Goal: Download file/media

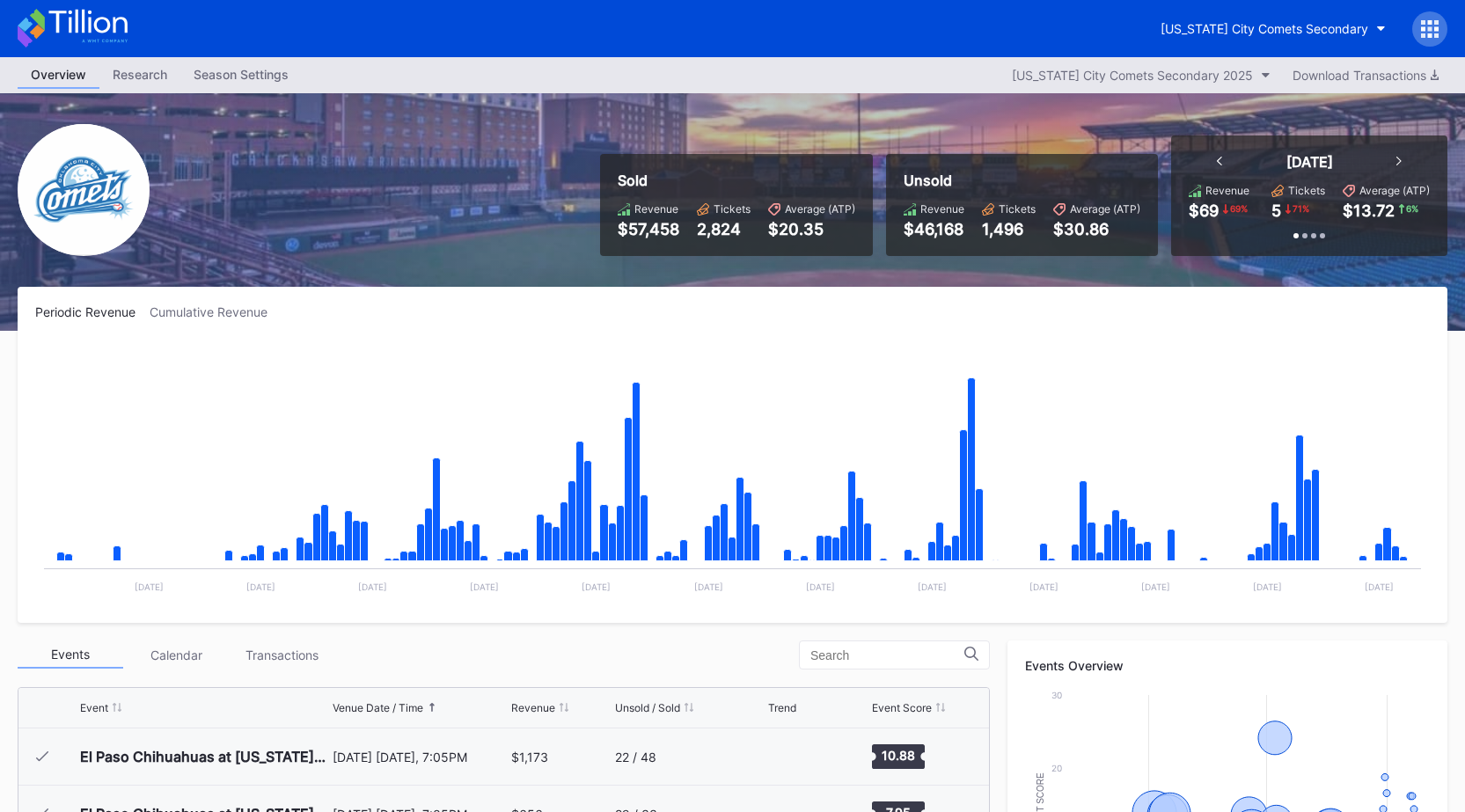
scroll to position [3374, 0]
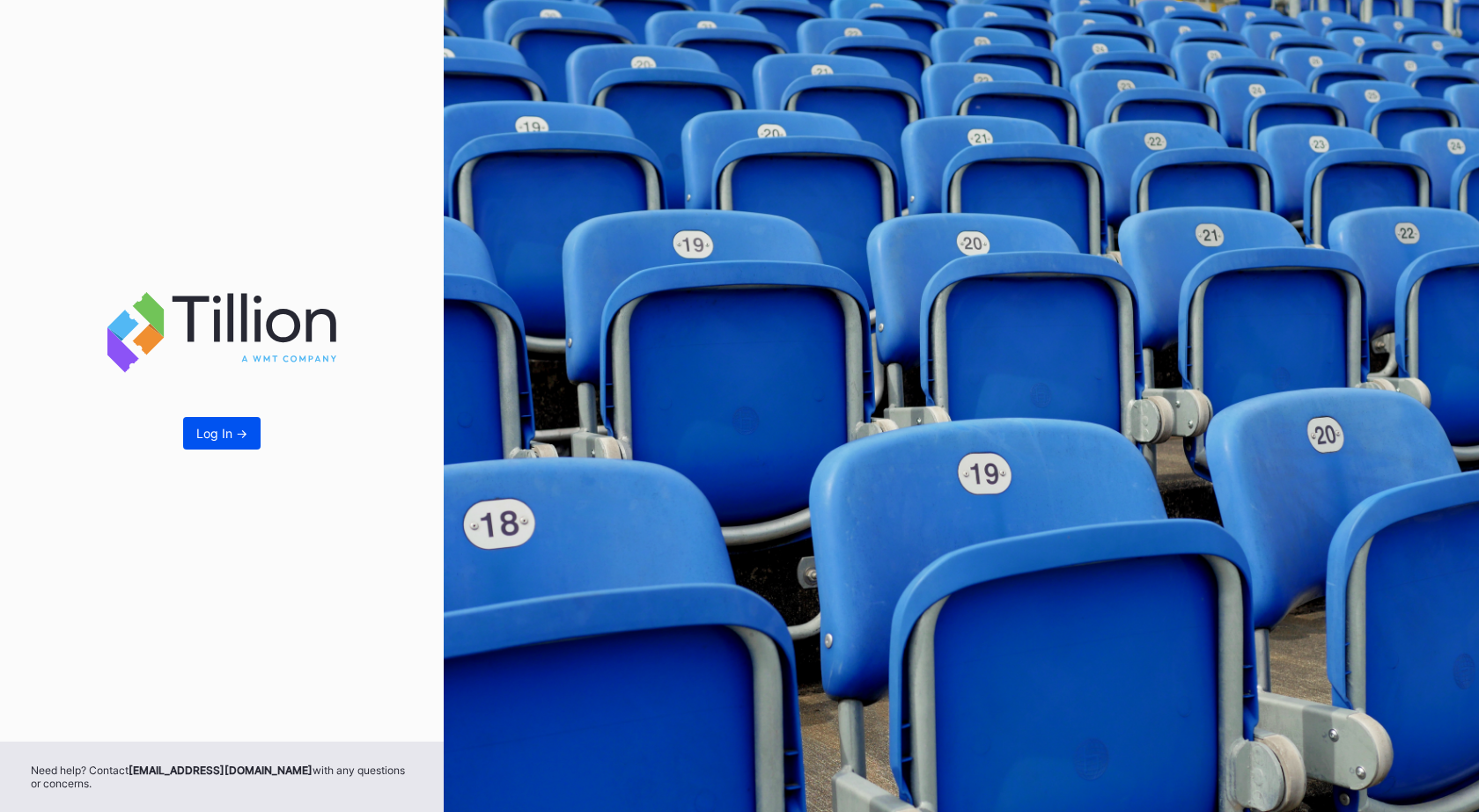
click at [221, 440] on div "Log In ->" at bounding box center [222, 433] width 51 height 15
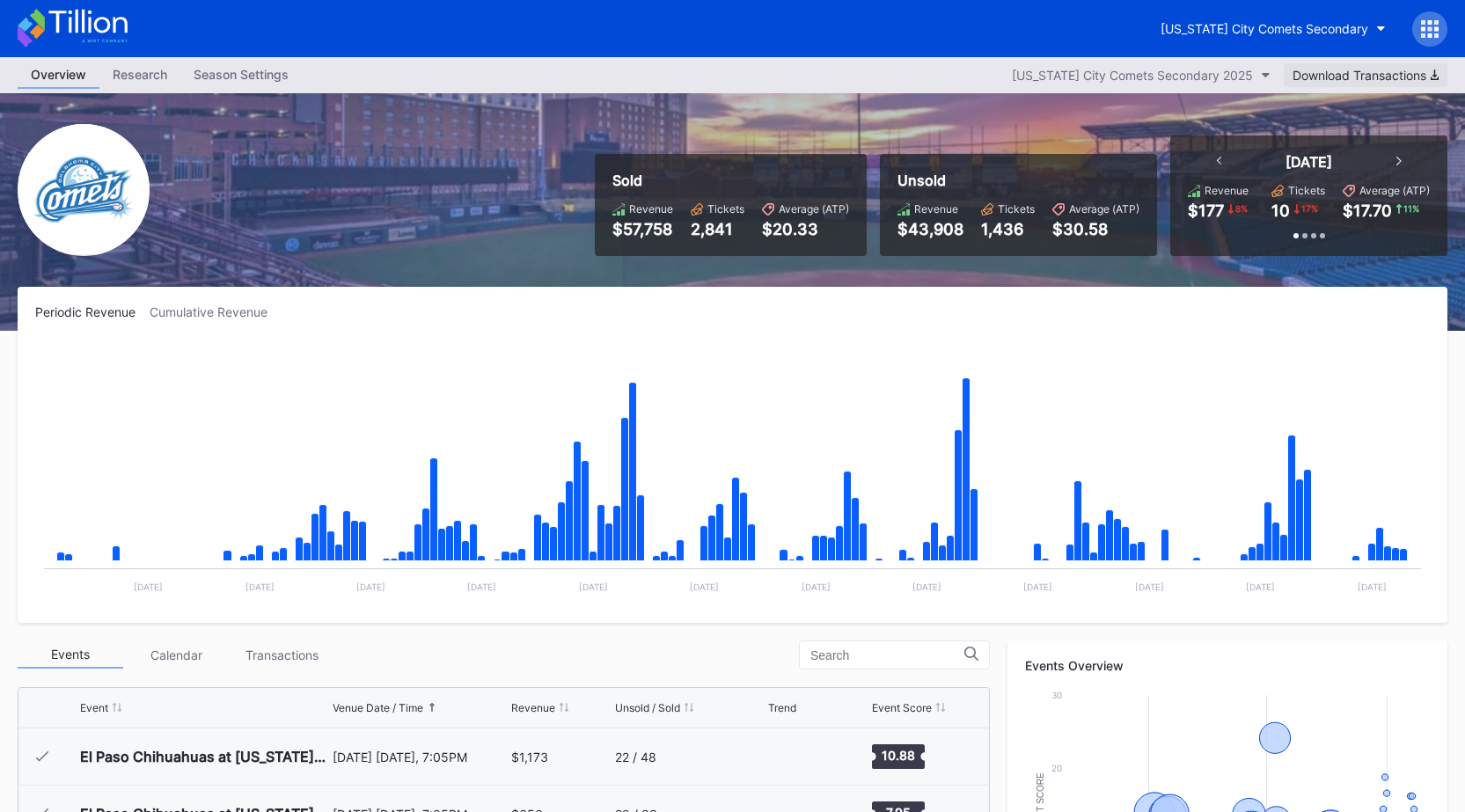
scroll to position [3432, 0]
click at [1329, 72] on div "Download Transactions" at bounding box center [1365, 75] width 146 height 15
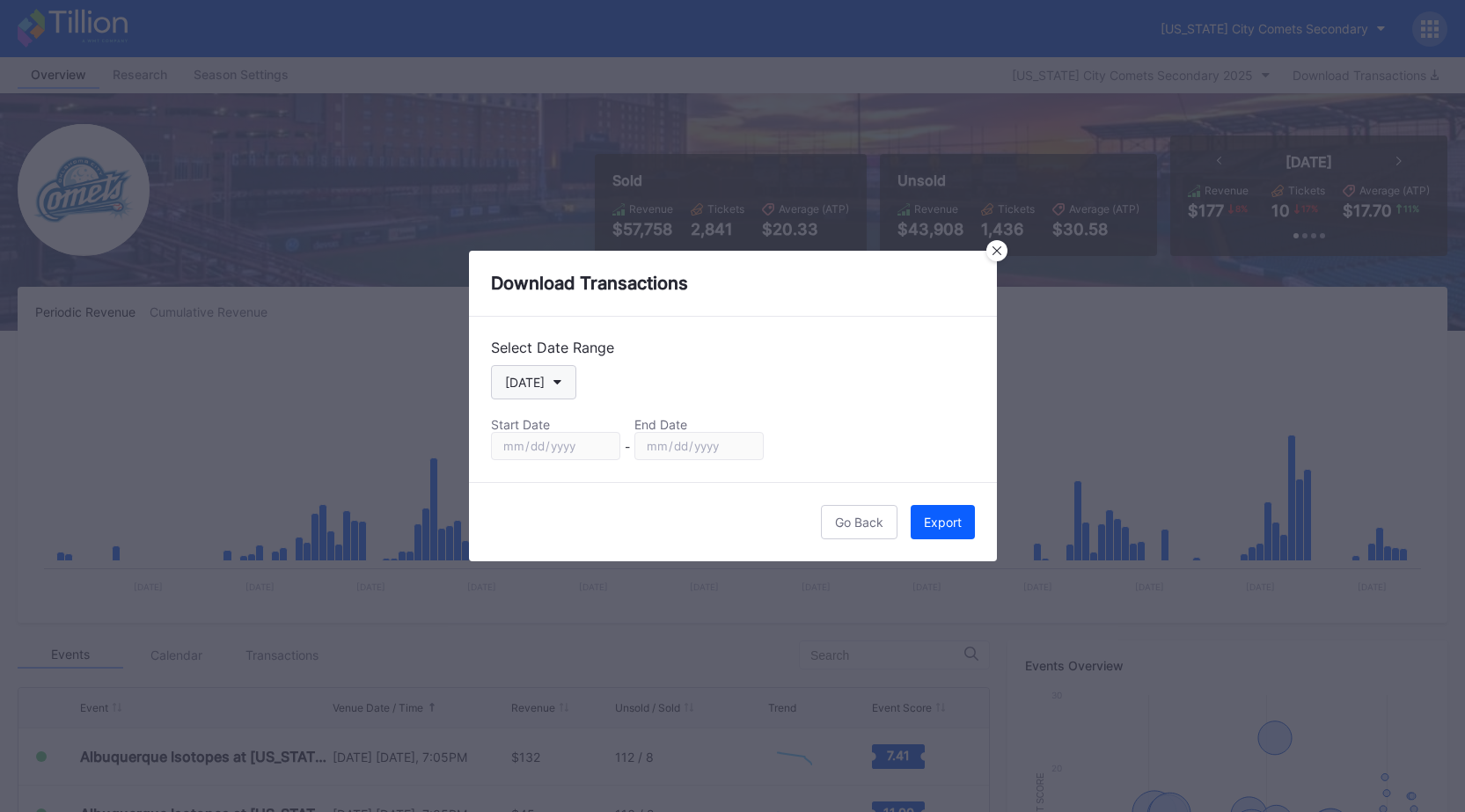
click at [516, 388] on div "[DATE]" at bounding box center [525, 382] width 40 height 15
click at [539, 584] on div "Custom" at bounding box center [543, 594] width 102 height 33
click at [595, 440] on input "[DATE]" at bounding box center [556, 446] width 129 height 28
type input "[DATE]"
click at [744, 444] on input "[DATE]" at bounding box center [699, 446] width 129 height 28
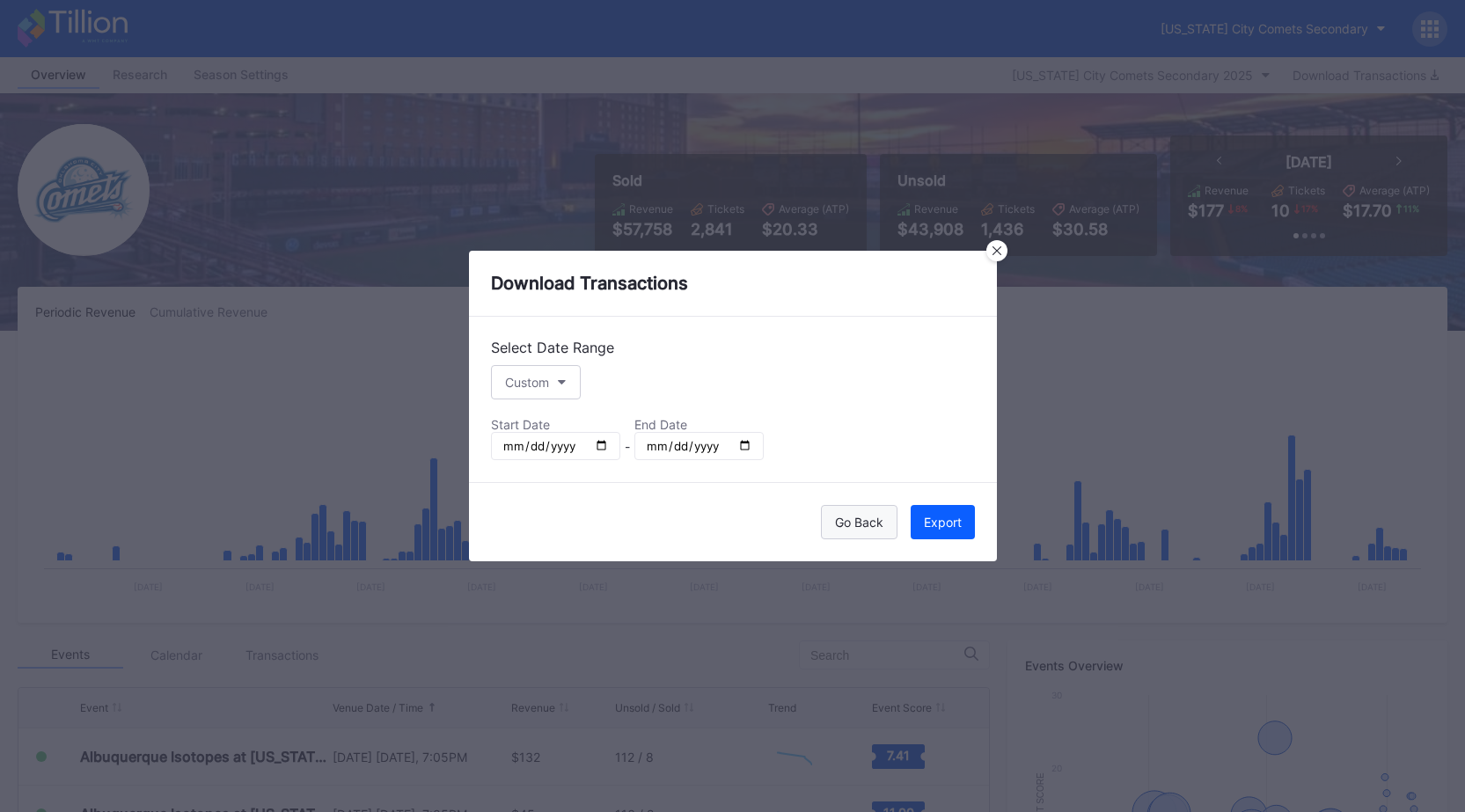
type input "[DATE]"
click at [941, 522] on div "Export" at bounding box center [943, 522] width 38 height 15
